Goal: Obtain resource: Download file/media

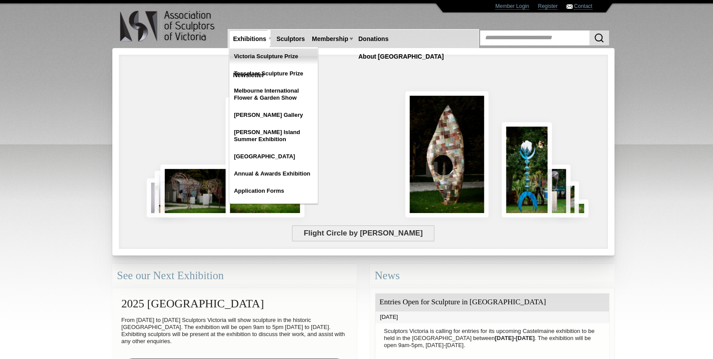
click at [248, 55] on link "Victoria Sculpture Prize" at bounding box center [274, 56] width 88 height 16
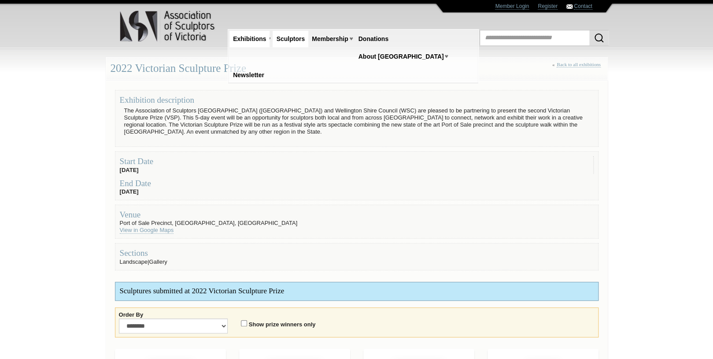
click at [292, 40] on link "Sculptors" at bounding box center [291, 39] width 36 height 16
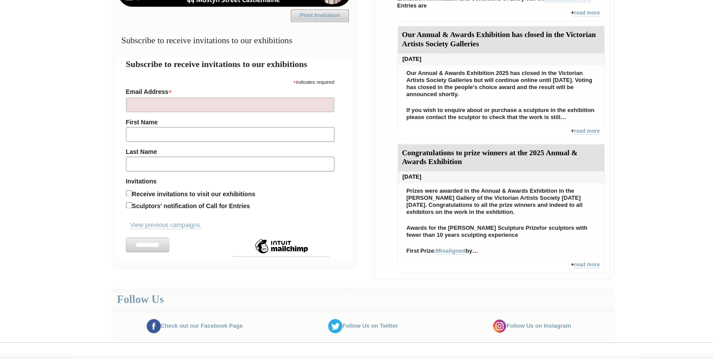
scroll to position [197, 0]
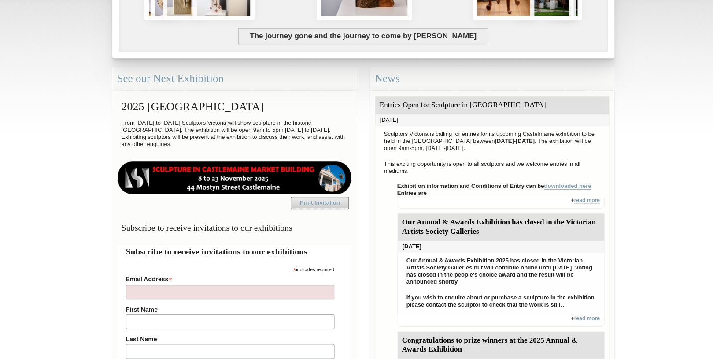
click at [572, 187] on link "downloaded here" at bounding box center [567, 185] width 47 height 7
